Goal: Task Accomplishment & Management: Use online tool/utility

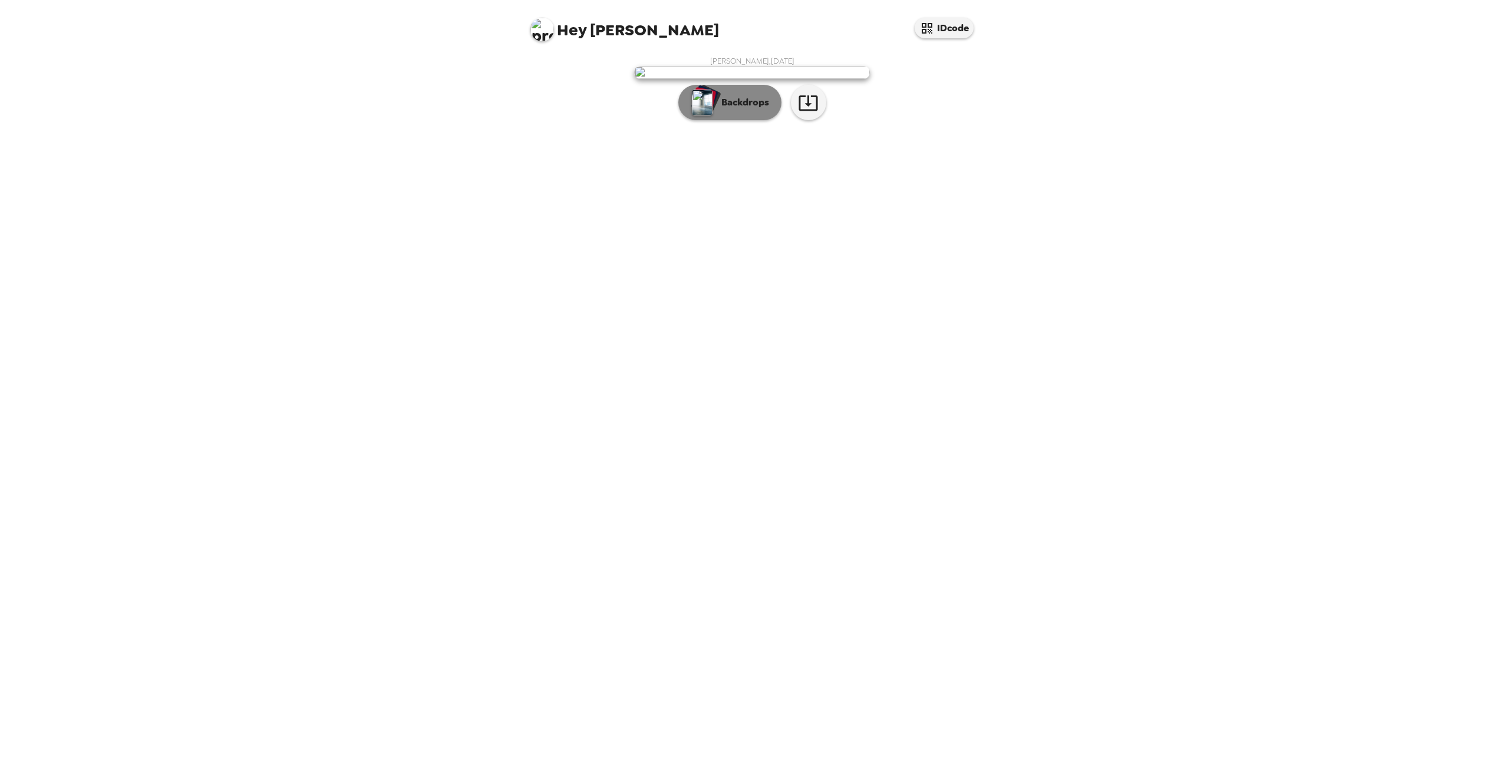
click at [742, 110] on p "Backdrops" at bounding box center [742, 102] width 54 height 14
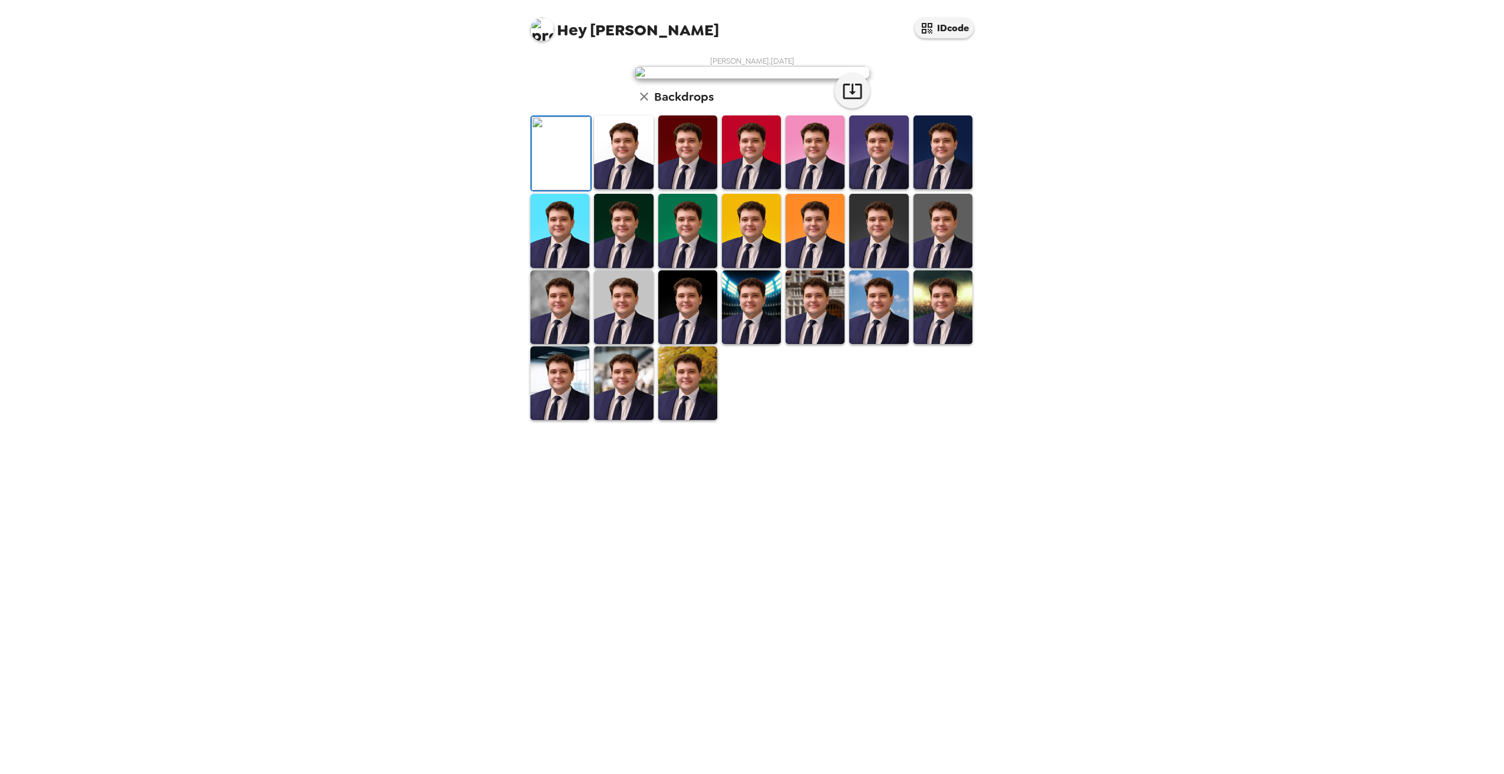
click at [638, 189] on img at bounding box center [623, 152] width 59 height 74
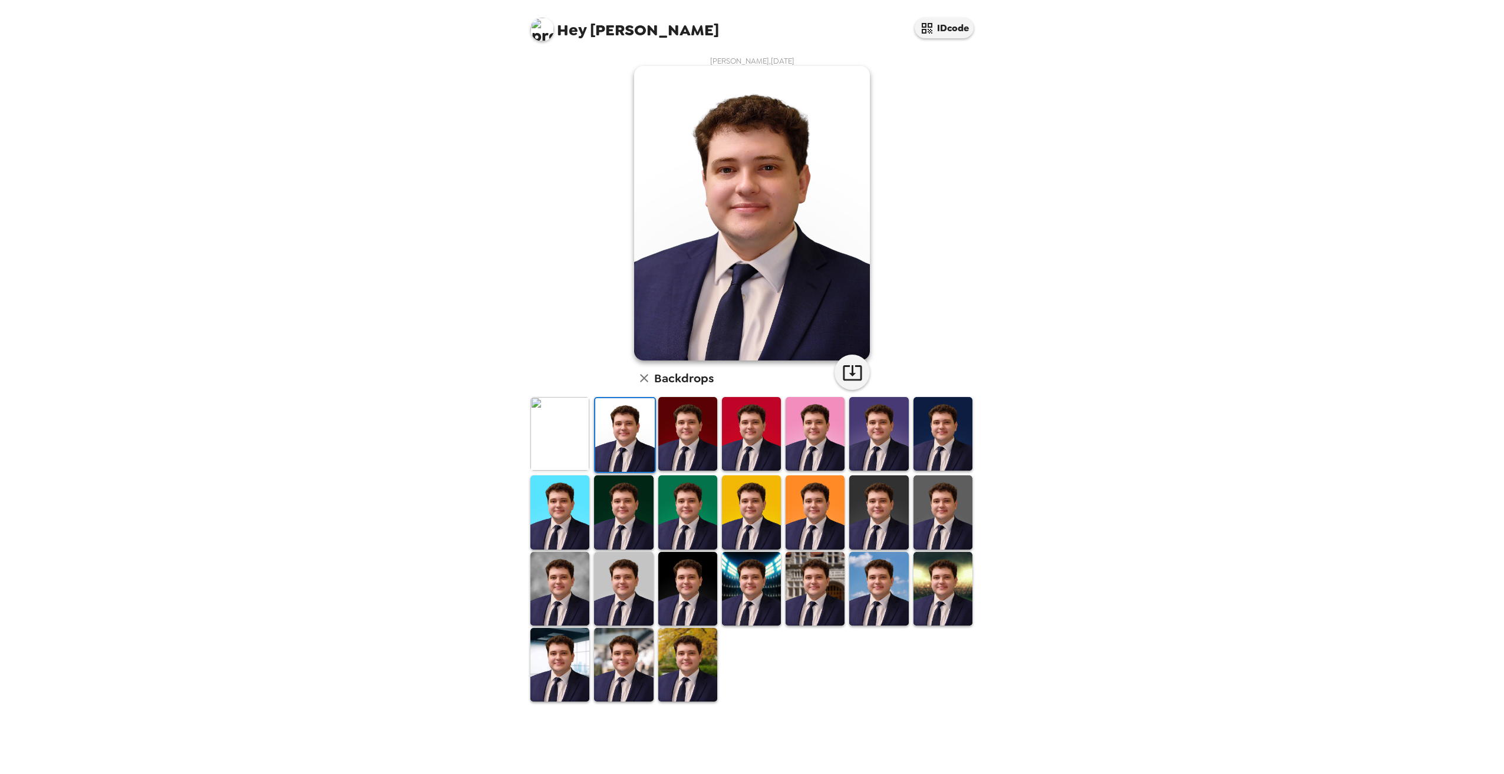
click at [936, 440] on img at bounding box center [942, 434] width 59 height 74
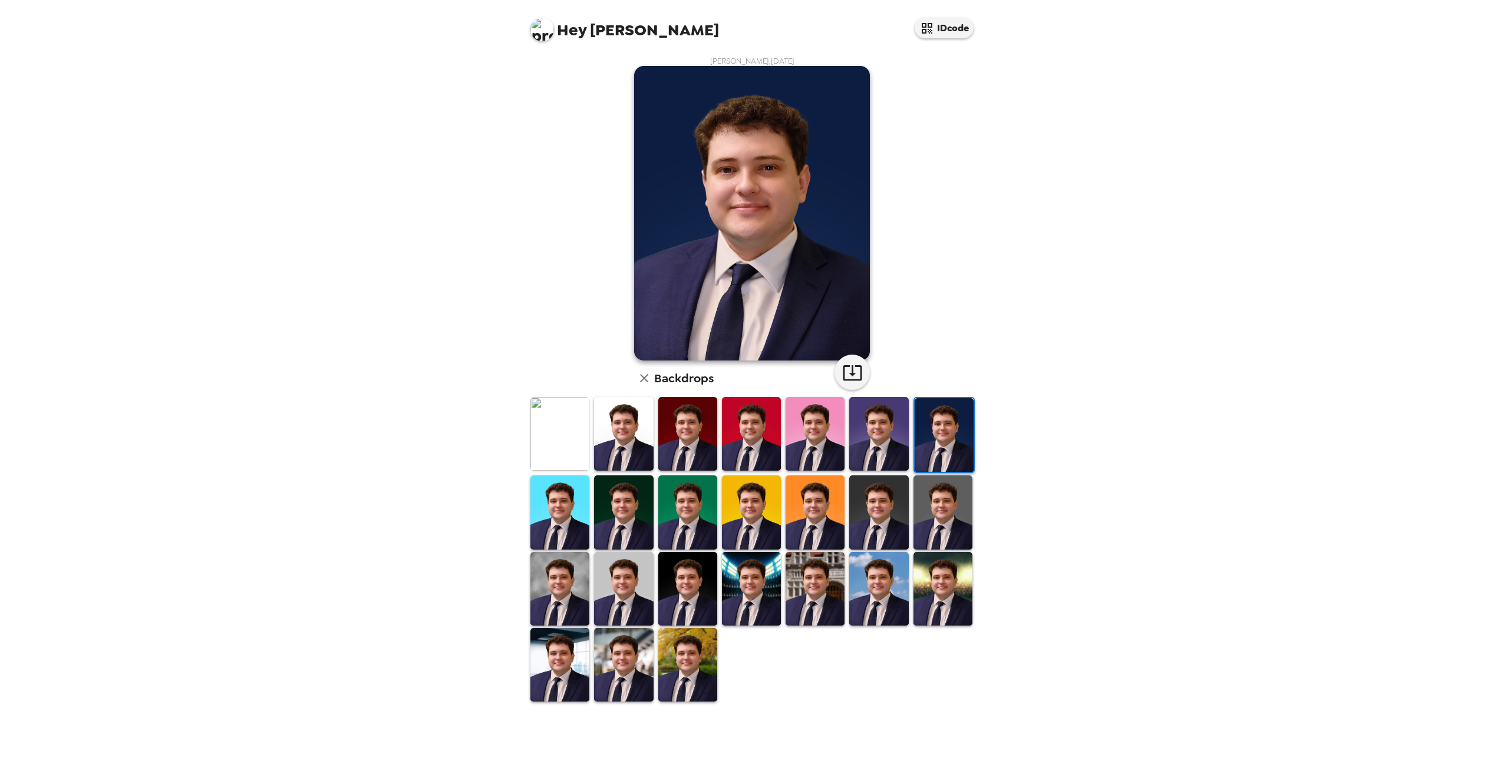
click at [632, 520] on img at bounding box center [623, 512] width 59 height 74
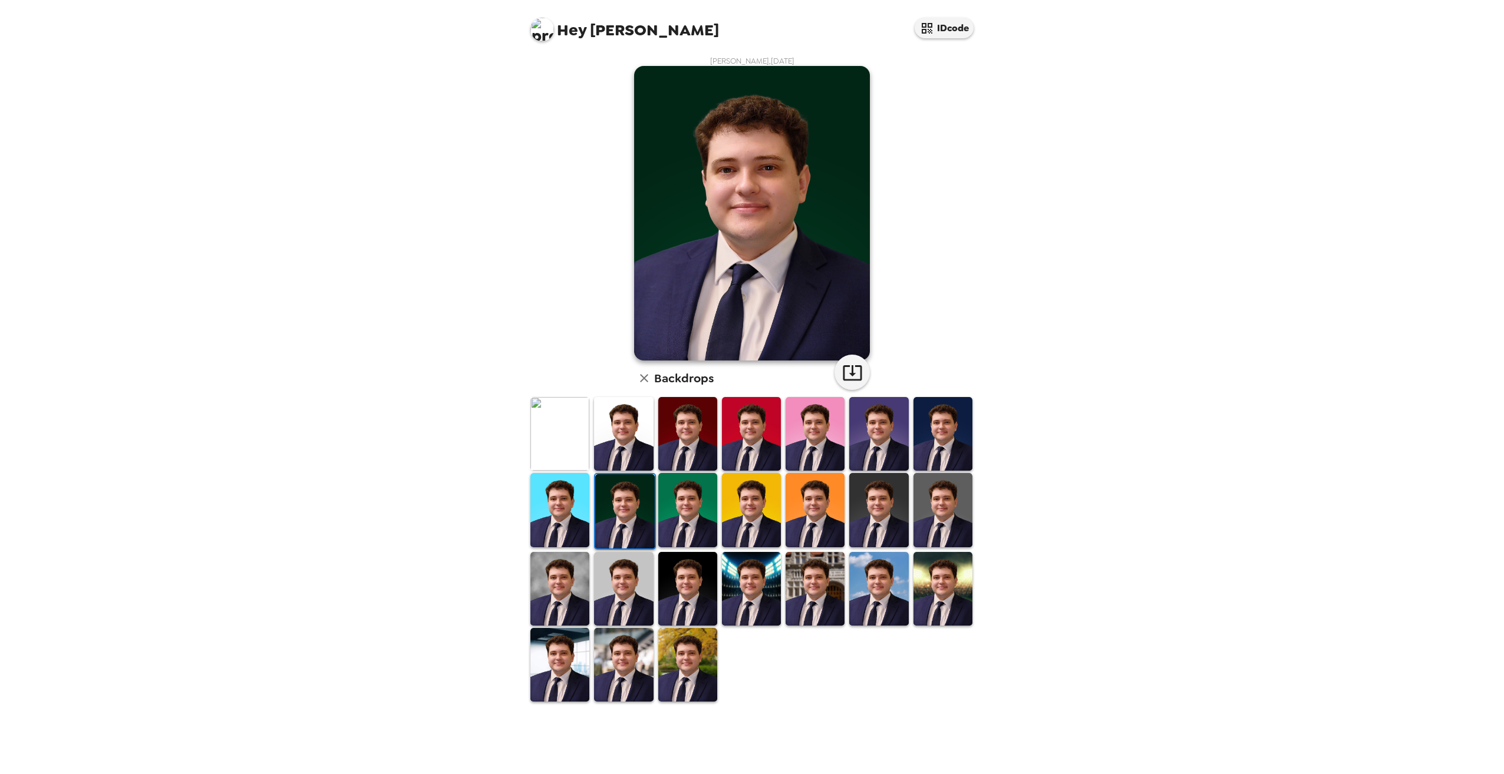
click at [595, 515] on img at bounding box center [624, 511] width 59 height 74
click at [612, 458] on img at bounding box center [623, 434] width 59 height 74
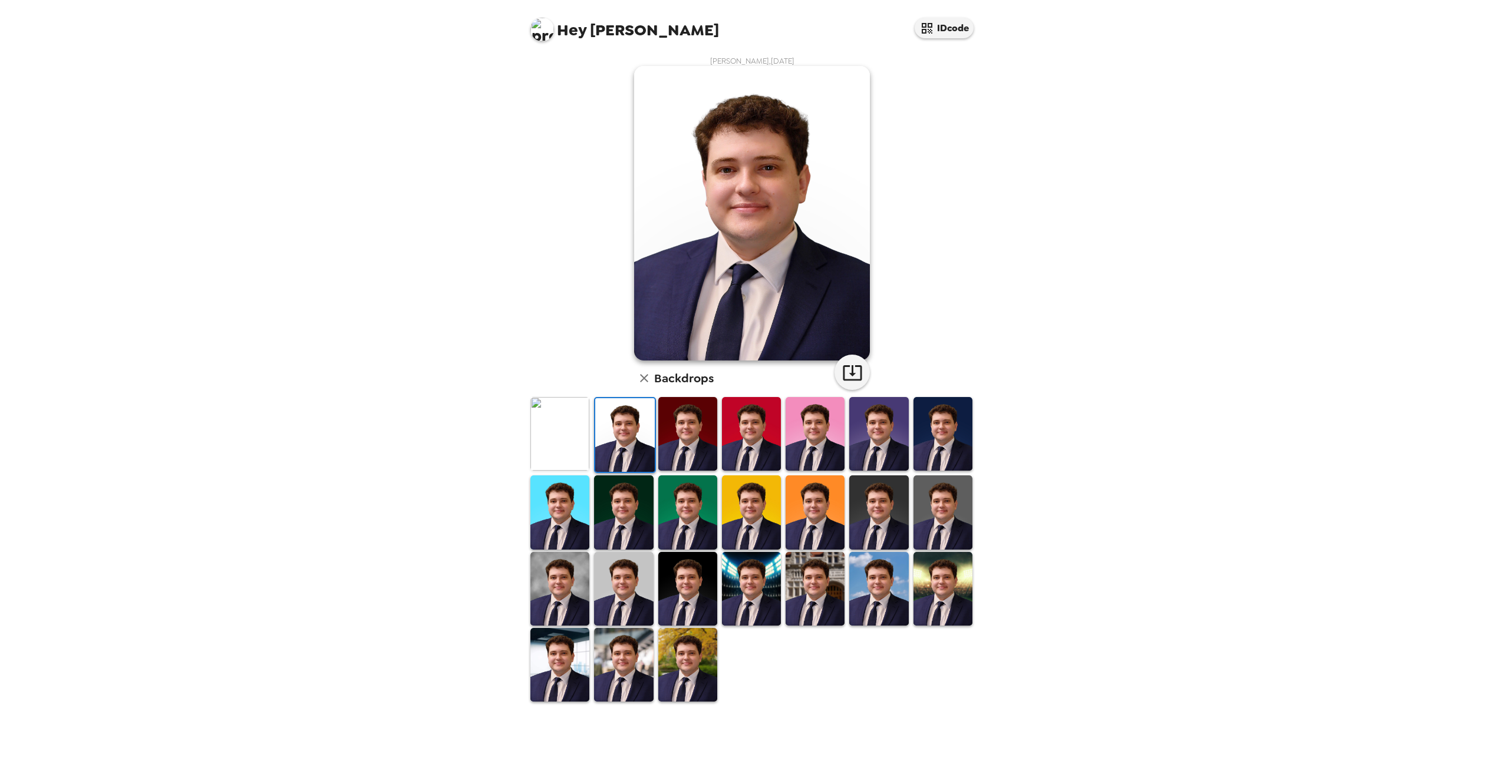
click at [577, 572] on img at bounding box center [559, 589] width 59 height 74
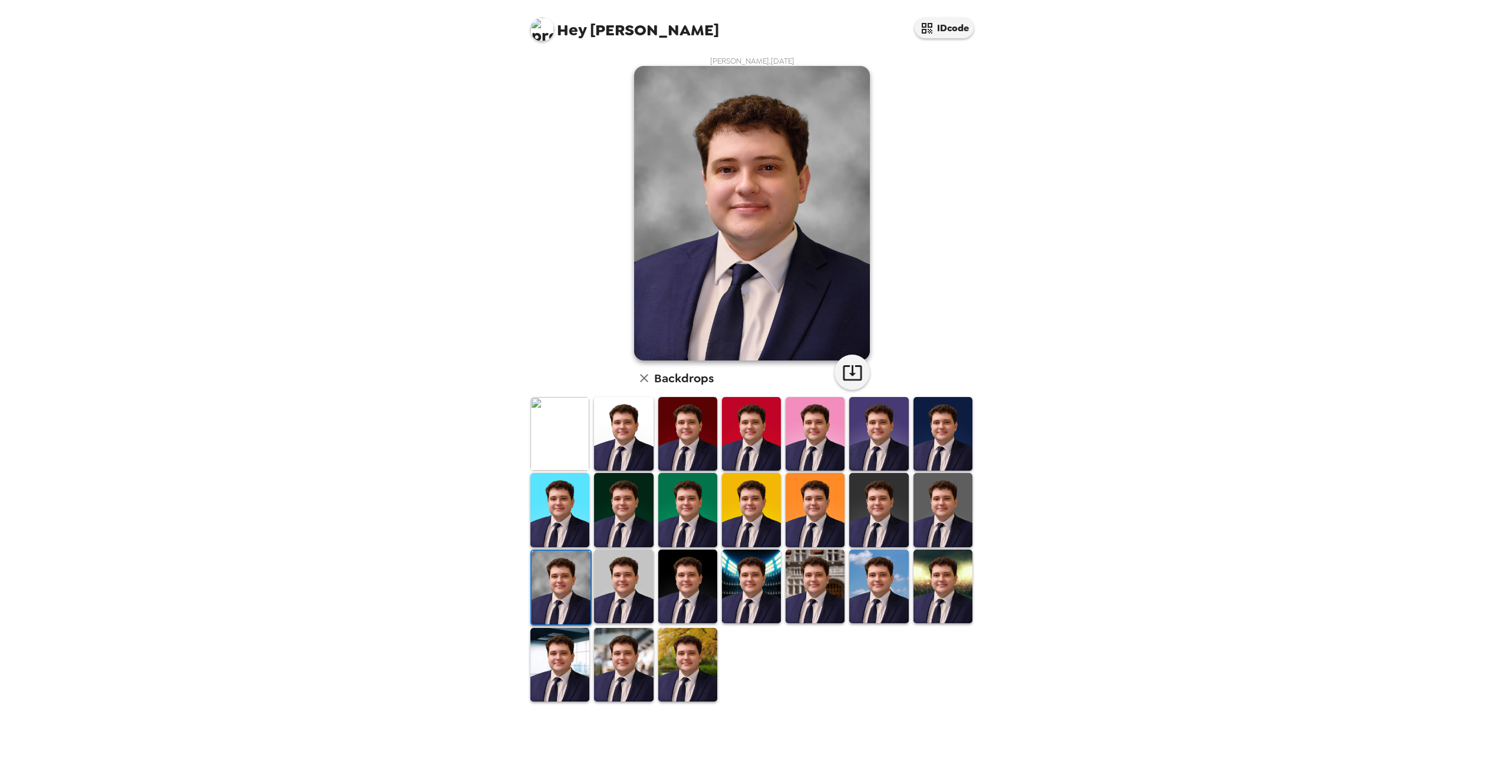
click at [620, 570] on img at bounding box center [623, 587] width 59 height 74
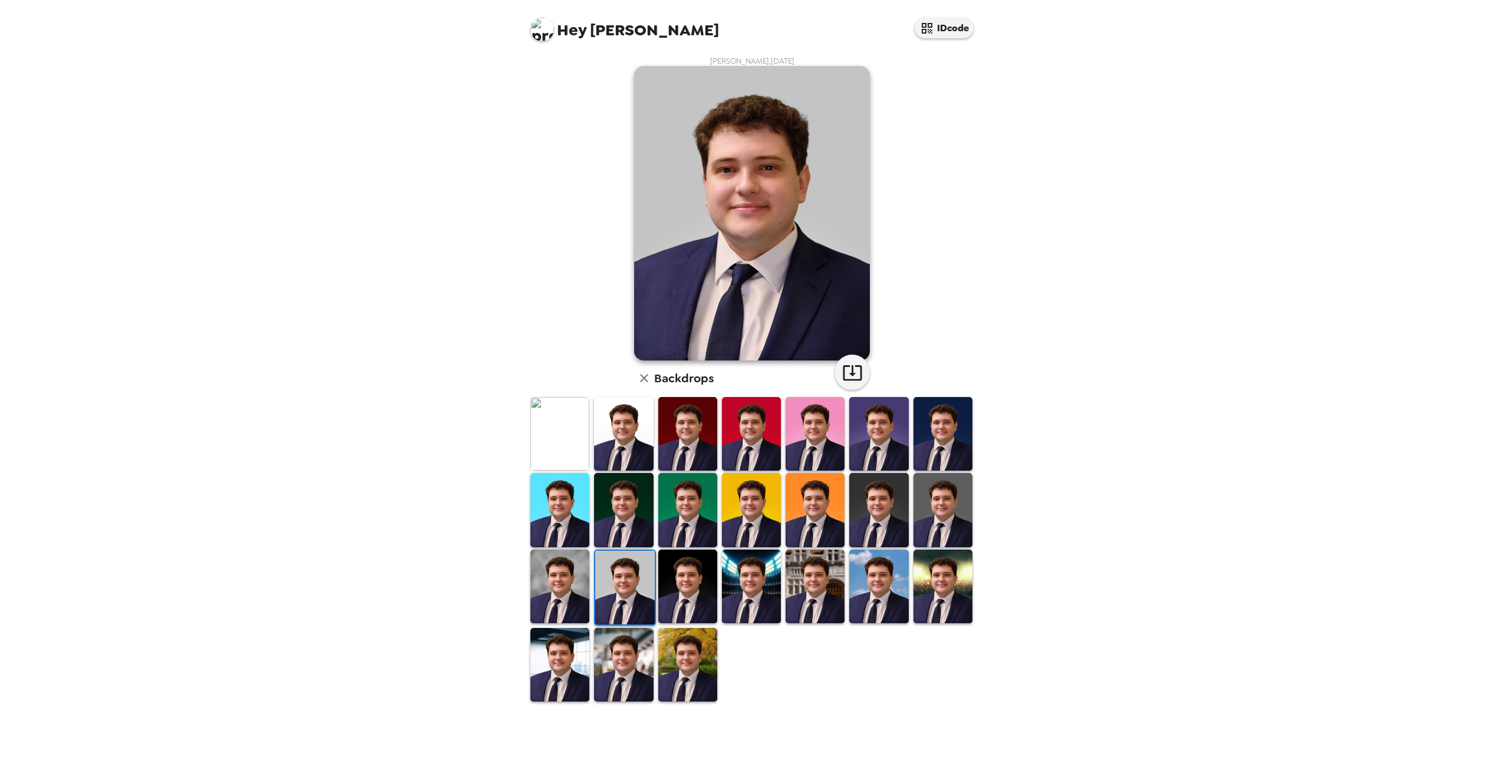
click at [679, 592] on img at bounding box center [687, 587] width 59 height 74
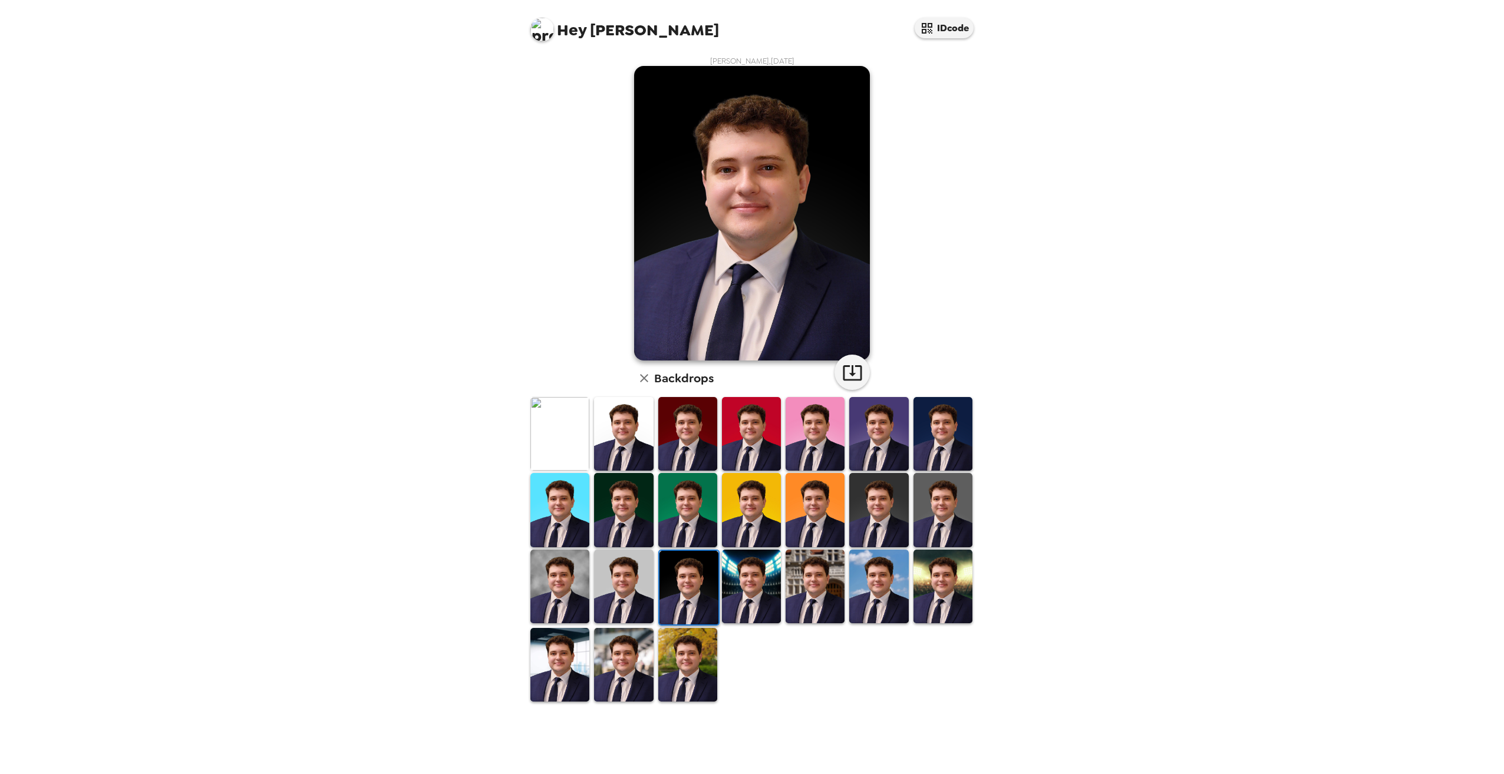
click at [736, 592] on img at bounding box center [751, 587] width 59 height 74
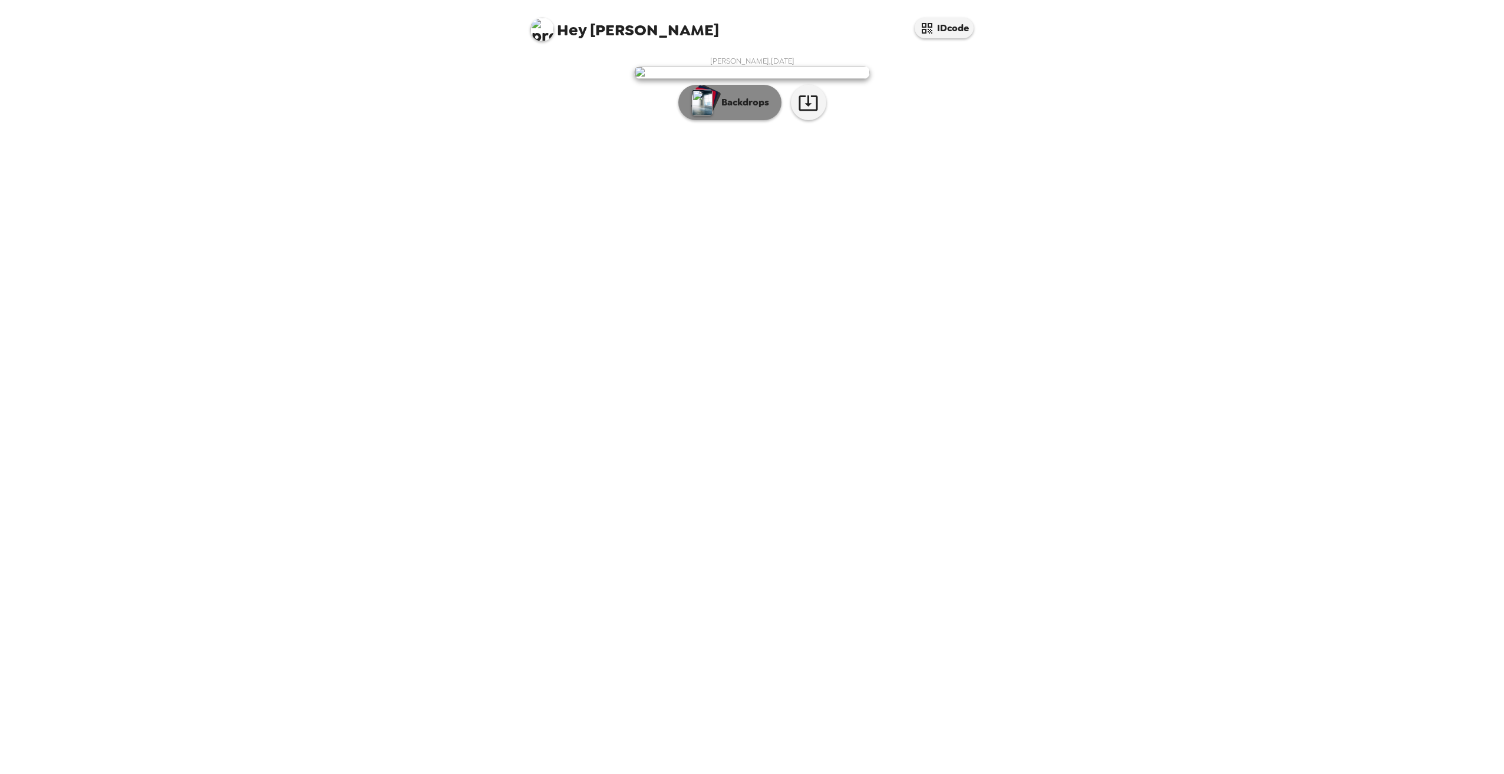
click at [734, 120] on button "Backdrops" at bounding box center [729, 102] width 103 height 35
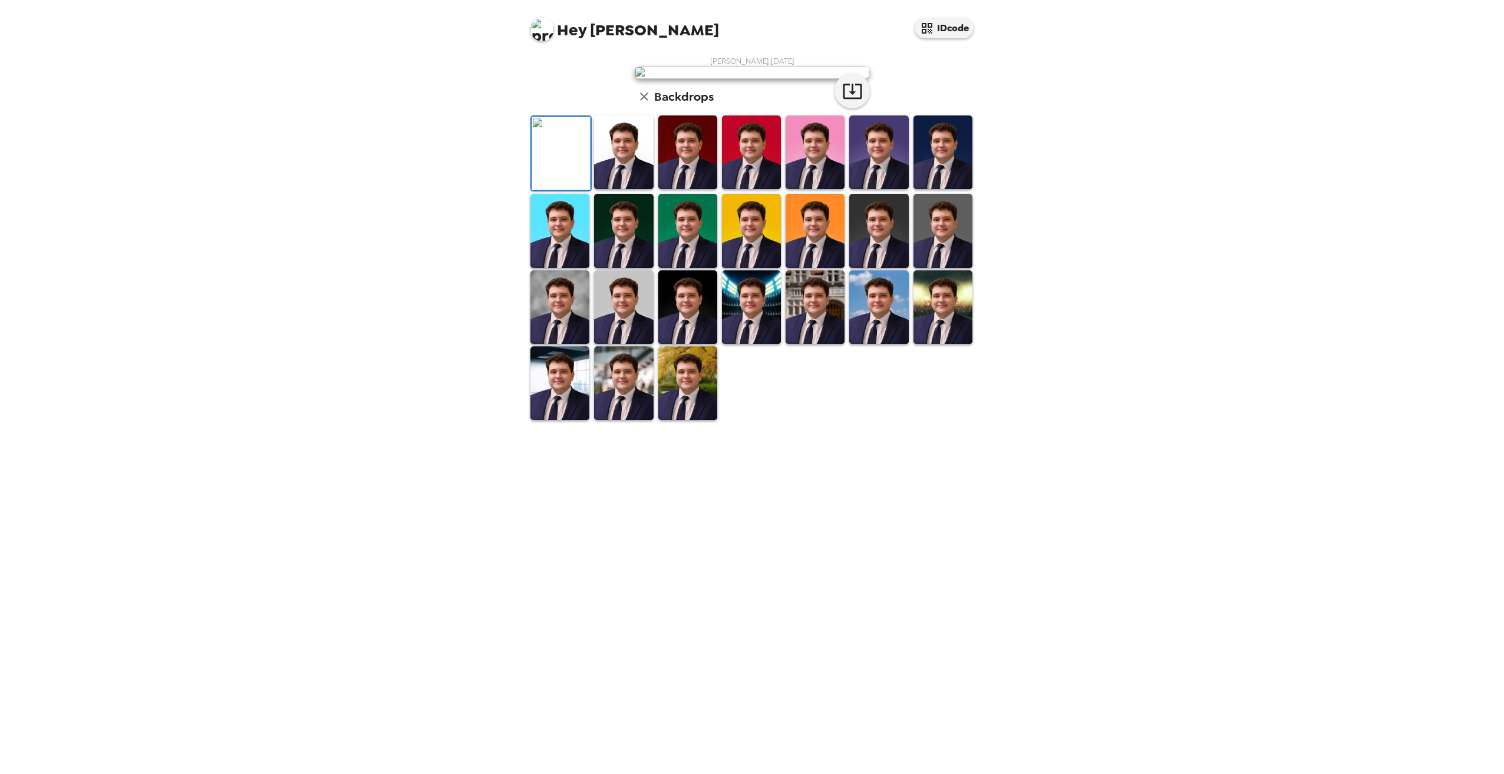
click at [613, 344] on img at bounding box center [623, 307] width 59 height 74
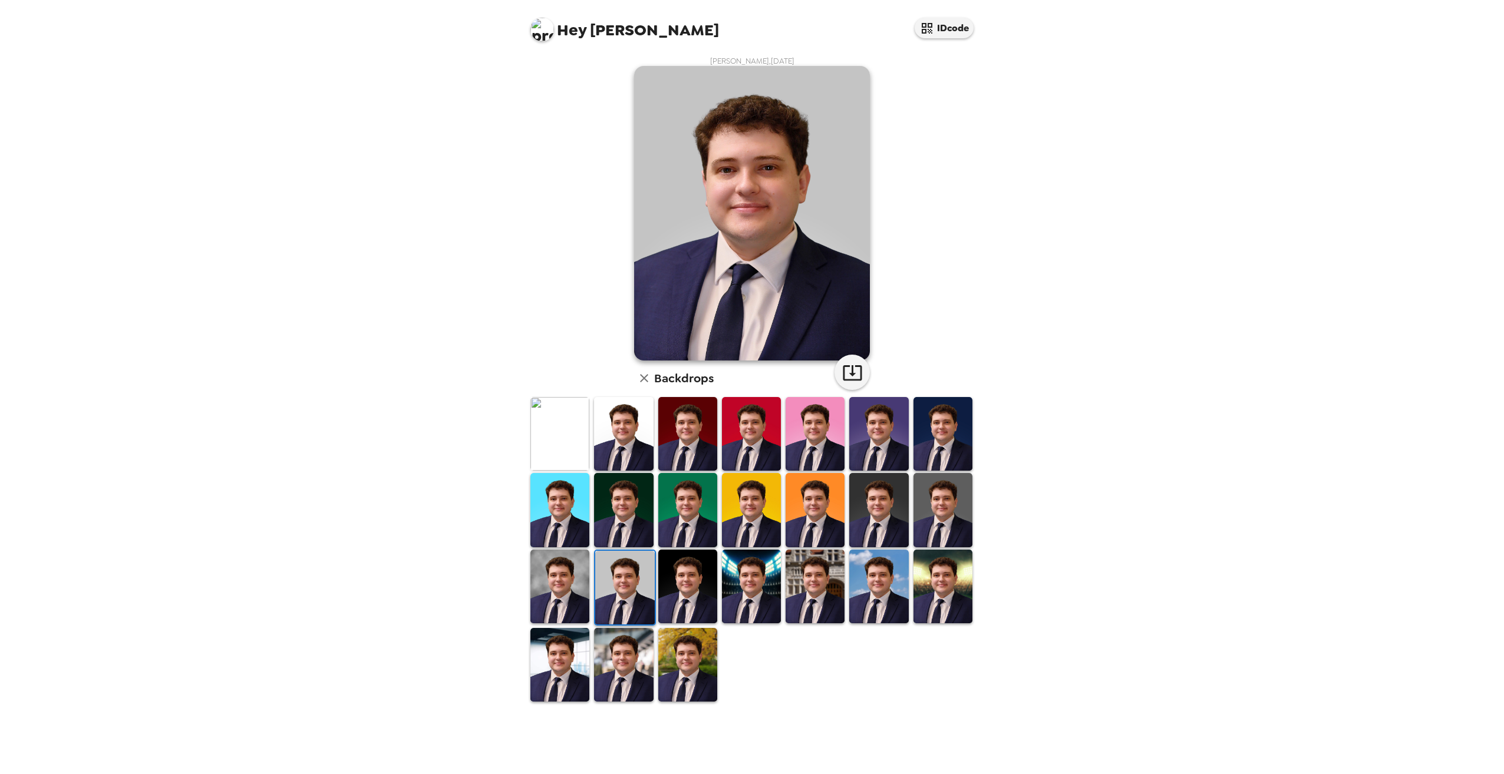
click at [932, 508] on img at bounding box center [942, 510] width 59 height 74
